Goal: Task Accomplishment & Management: Use online tool/utility

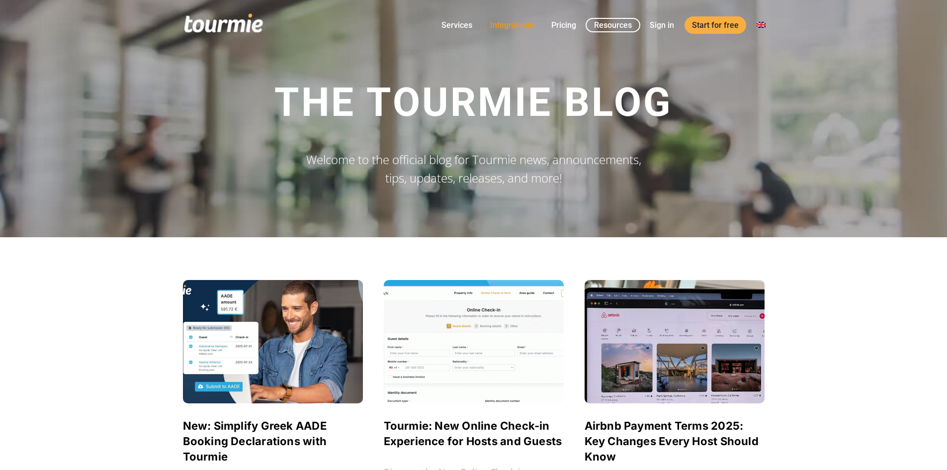
click at [518, 20] on link "Integrations" at bounding box center [512, 25] width 58 height 12
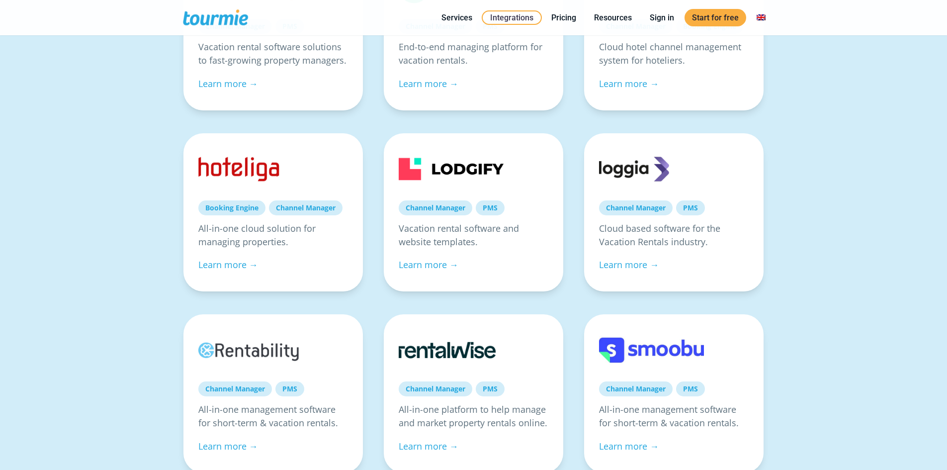
scroll to position [250, 0]
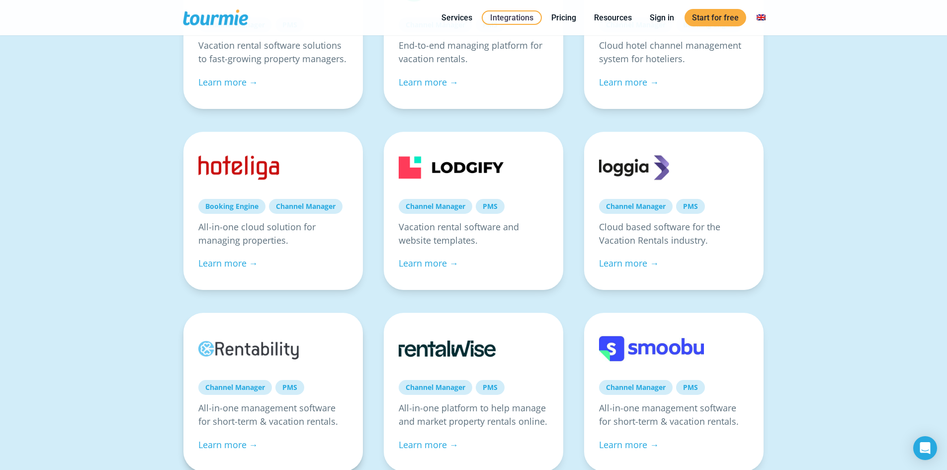
click at [259, 358] on link at bounding box center [250, 349] width 105 height 42
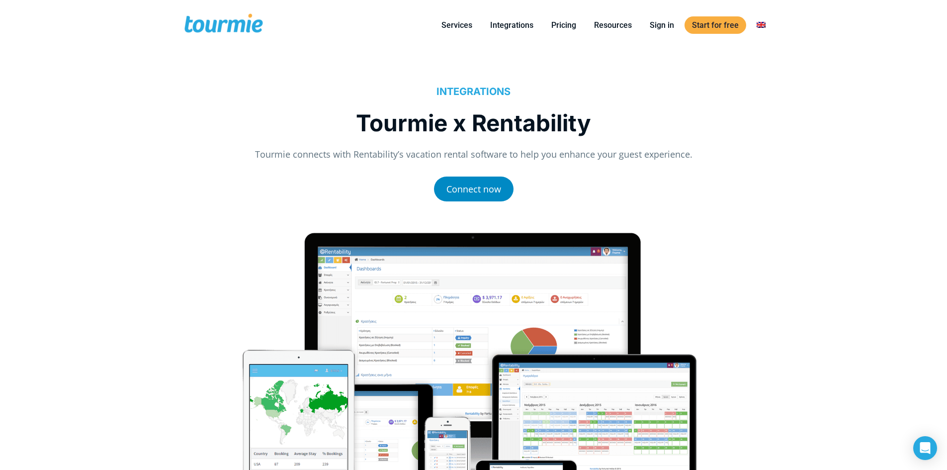
click at [462, 181] on link "Connect now" at bounding box center [474, 188] width 80 height 25
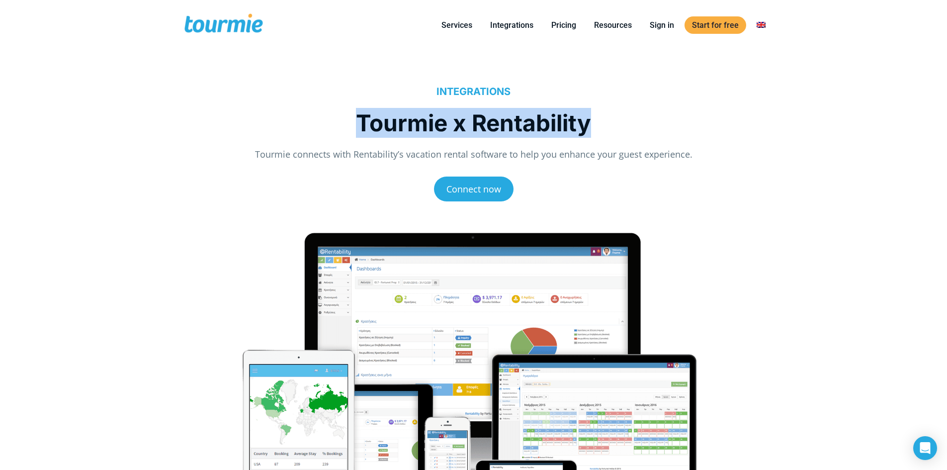
drag, startPoint x: 355, startPoint y: 122, endPoint x: 605, endPoint y: 130, distance: 250.1
click at [605, 130] on h1 "Tourmie x Rentability" at bounding box center [473, 123] width 551 height 30
copy h1 "Tourmie x Rentability"
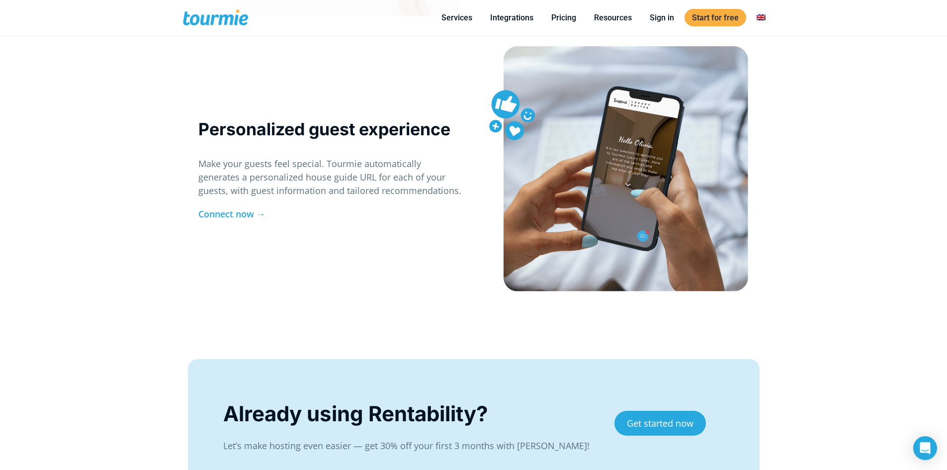
scroll to position [1439, 0]
